Goal: Obtain resource: Obtain resource

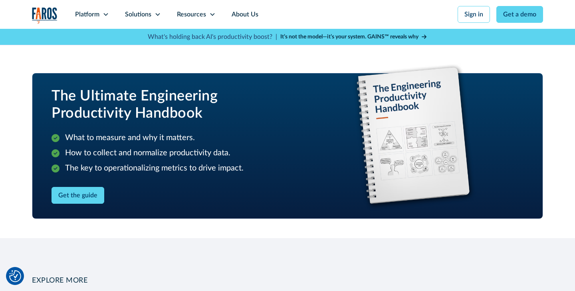
scroll to position [950, 0]
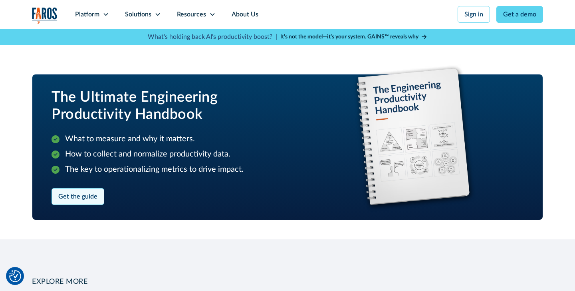
click at [88, 202] on link "Get the guide" at bounding box center [78, 196] width 53 height 17
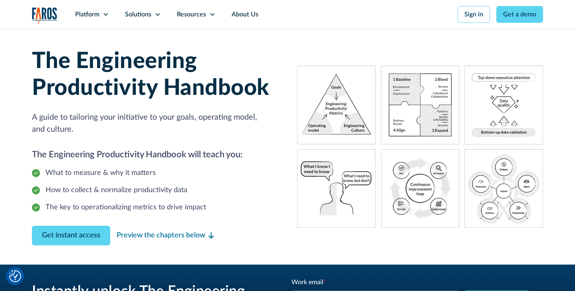
click at [158, 236] on div "Preview the chapters below" at bounding box center [161, 235] width 89 height 11
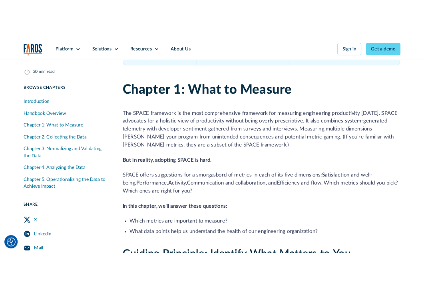
scroll to position [1236, 0]
